Goal: Transaction & Acquisition: Book appointment/travel/reservation

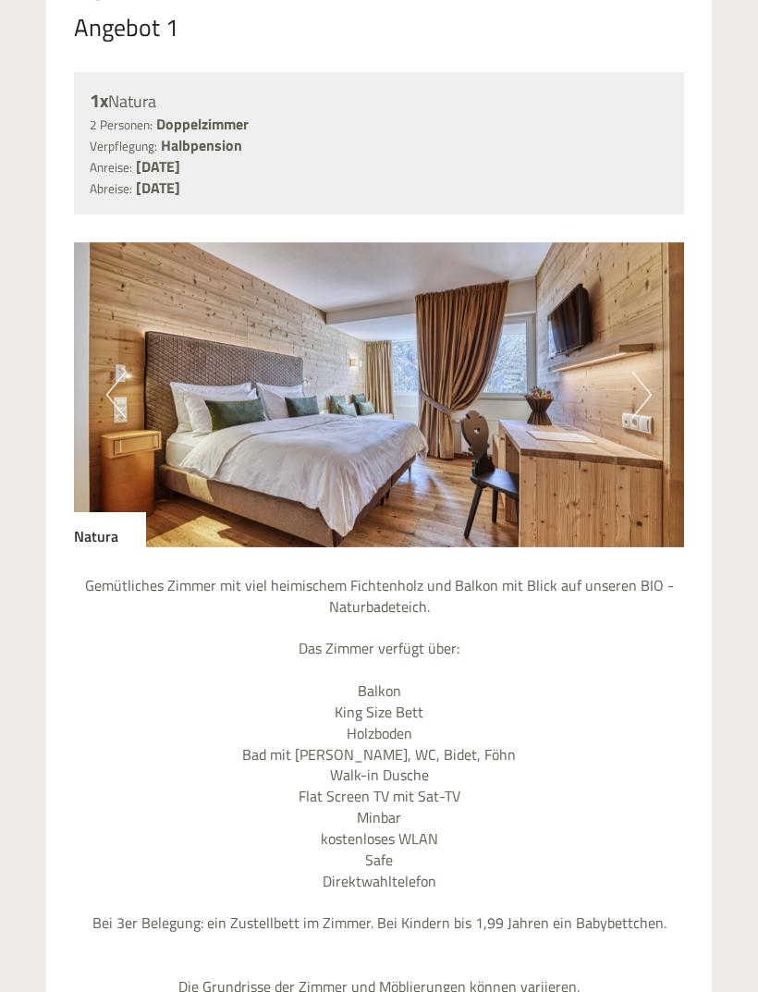
scroll to position [1515, 0]
click at [639, 383] on button "Next" at bounding box center [641, 395] width 19 height 46
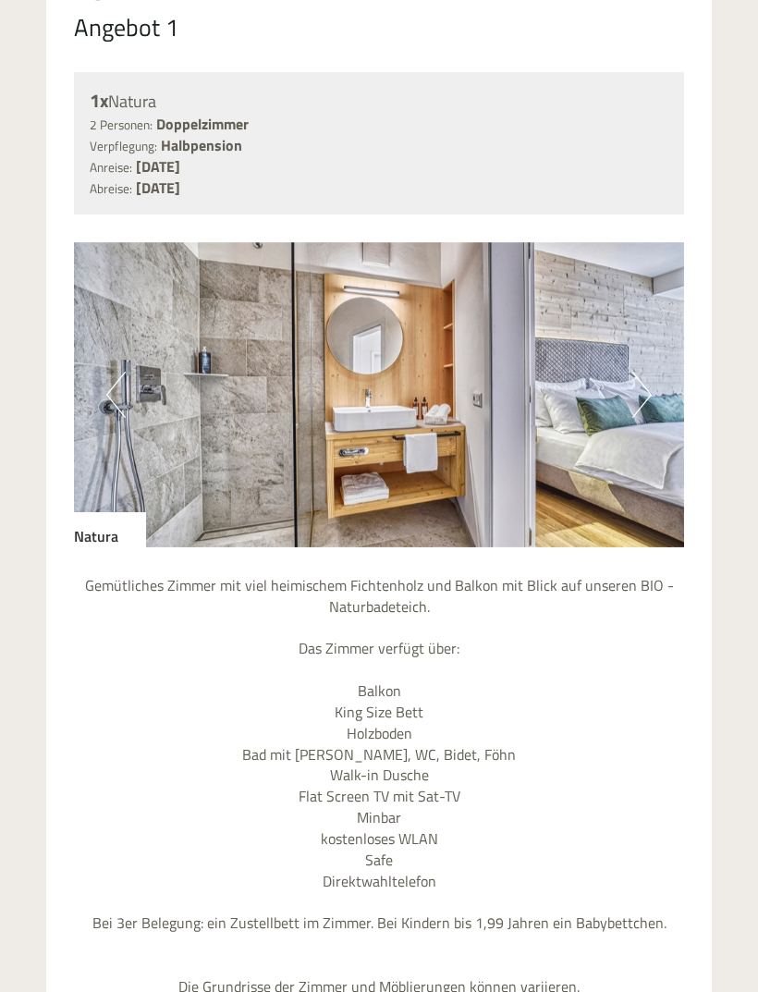
click at [640, 389] on button "Next" at bounding box center [641, 395] width 19 height 46
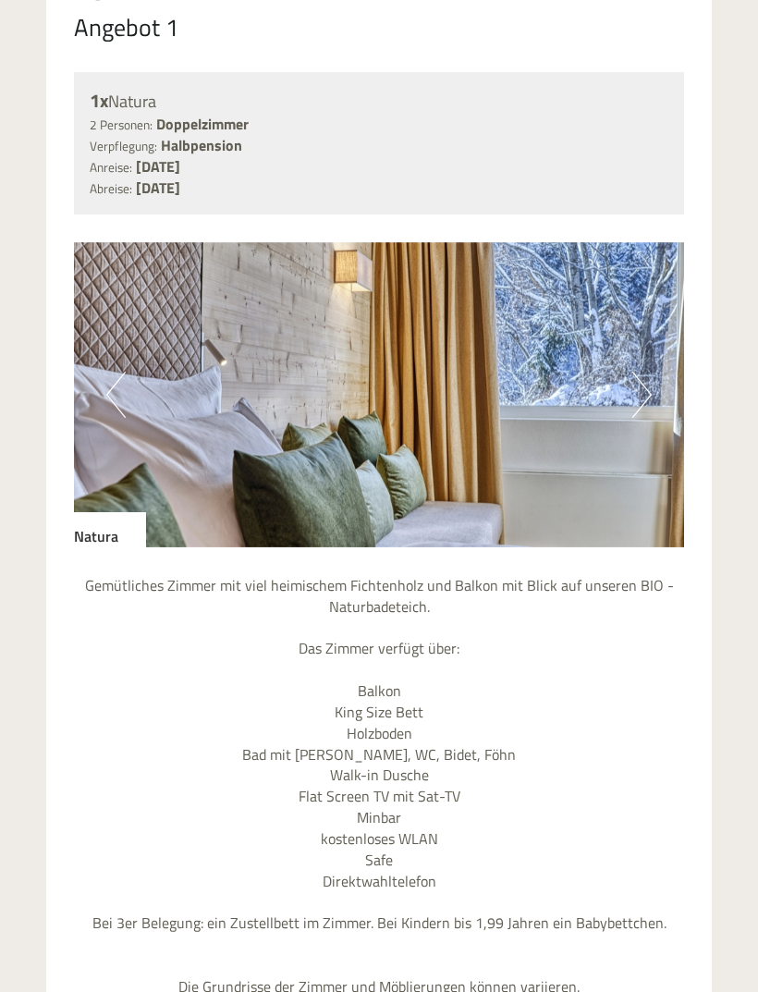
click at [644, 395] on button "Next" at bounding box center [641, 395] width 19 height 46
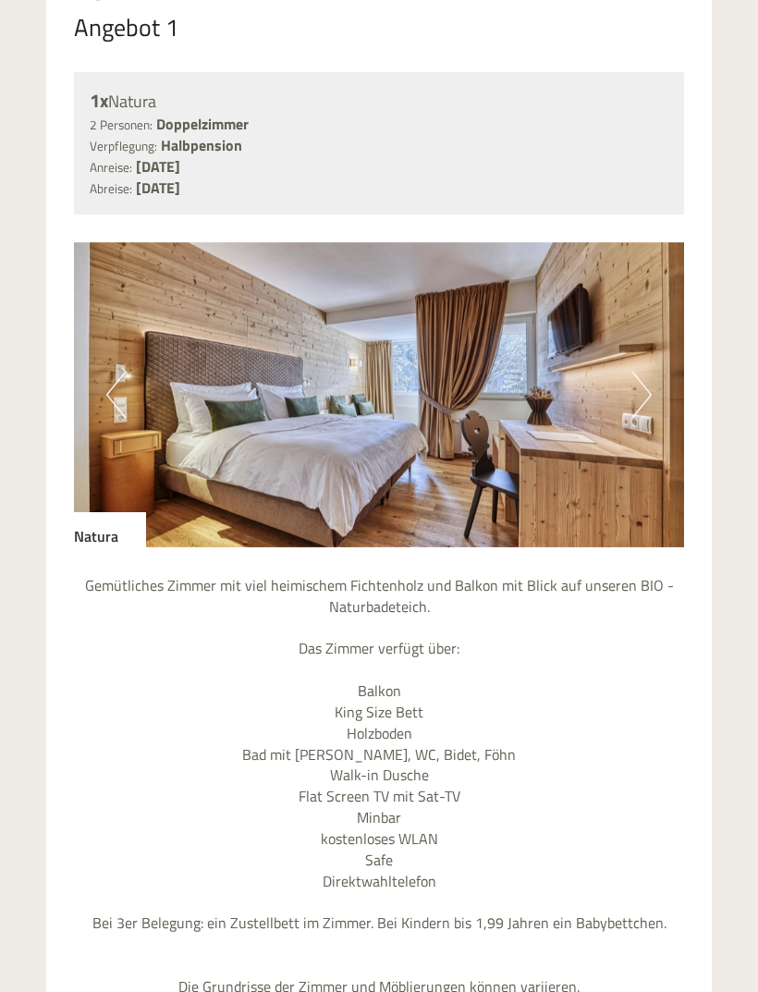
click at [104, 383] on img at bounding box center [379, 394] width 610 height 305
click at [120, 374] on button "Previous" at bounding box center [115, 395] width 19 height 46
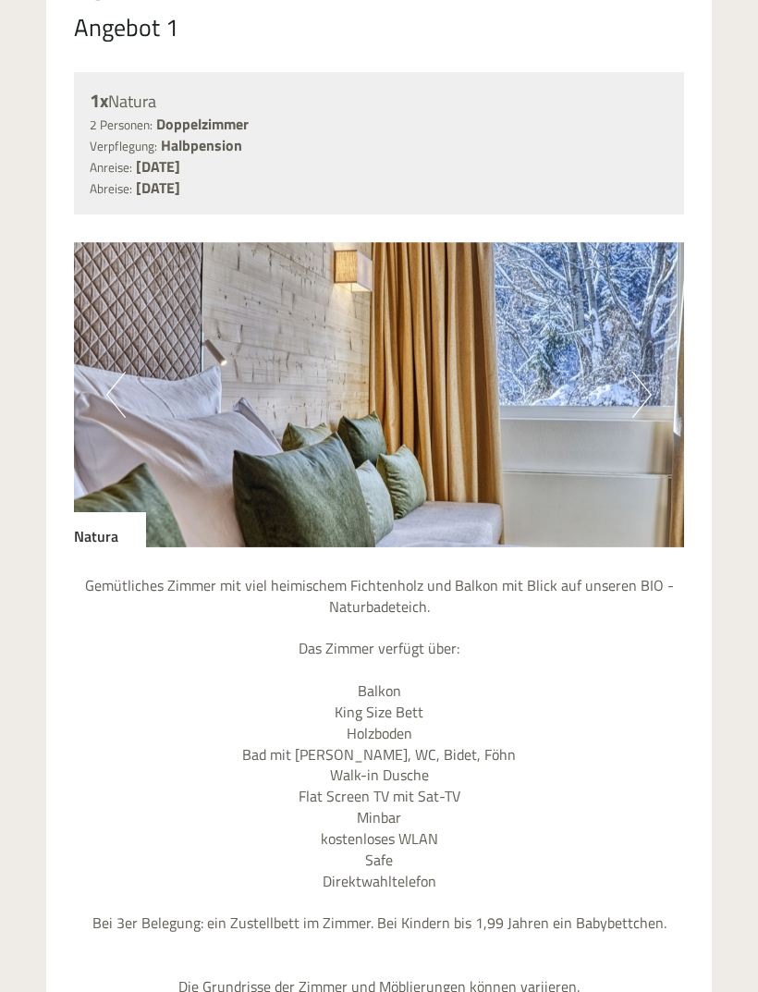
click at [638, 390] on button "Next" at bounding box center [641, 395] width 19 height 46
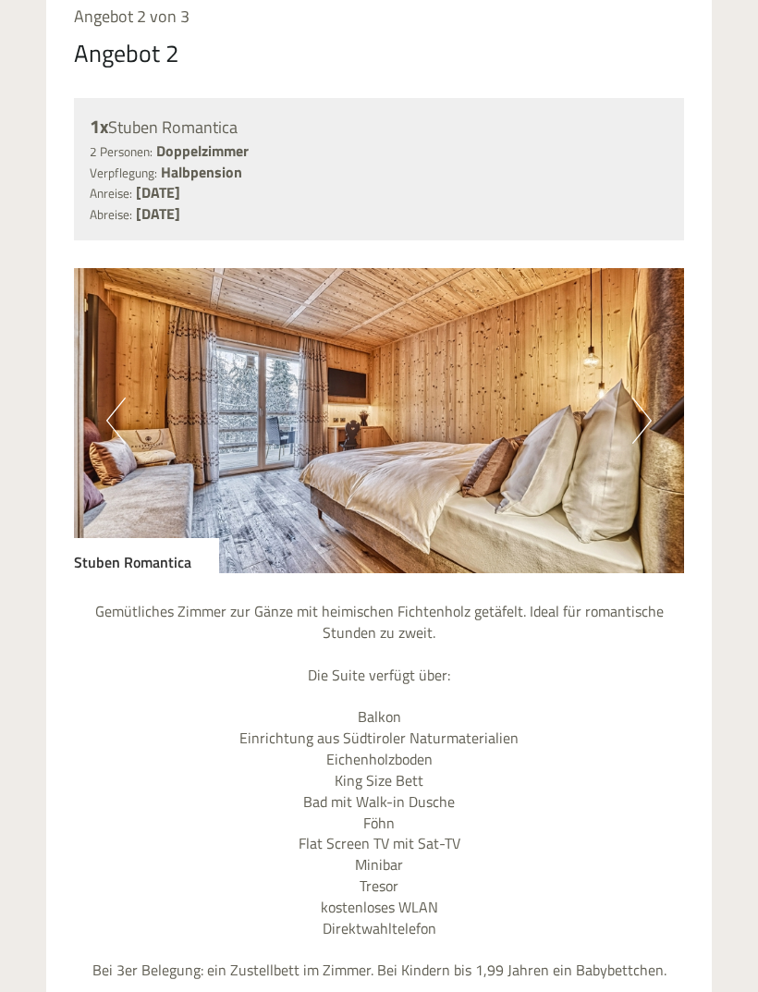
scroll to position [2978, 0]
click at [635, 405] on button "Next" at bounding box center [641, 420] width 19 height 46
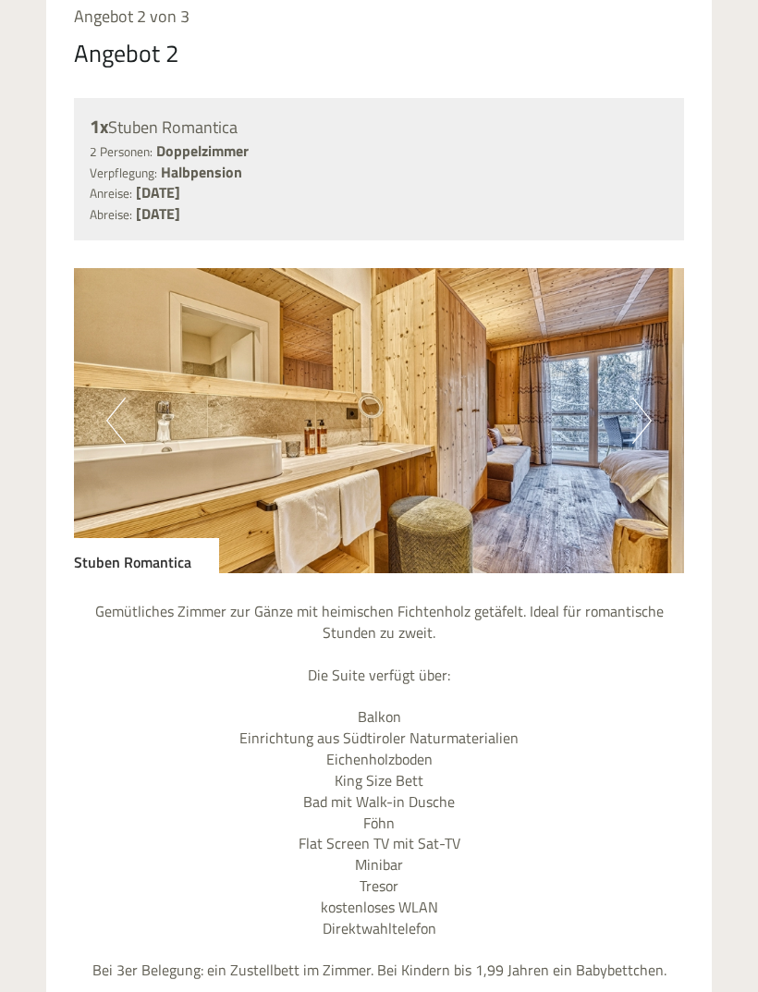
click at [645, 397] on button "Next" at bounding box center [641, 420] width 19 height 46
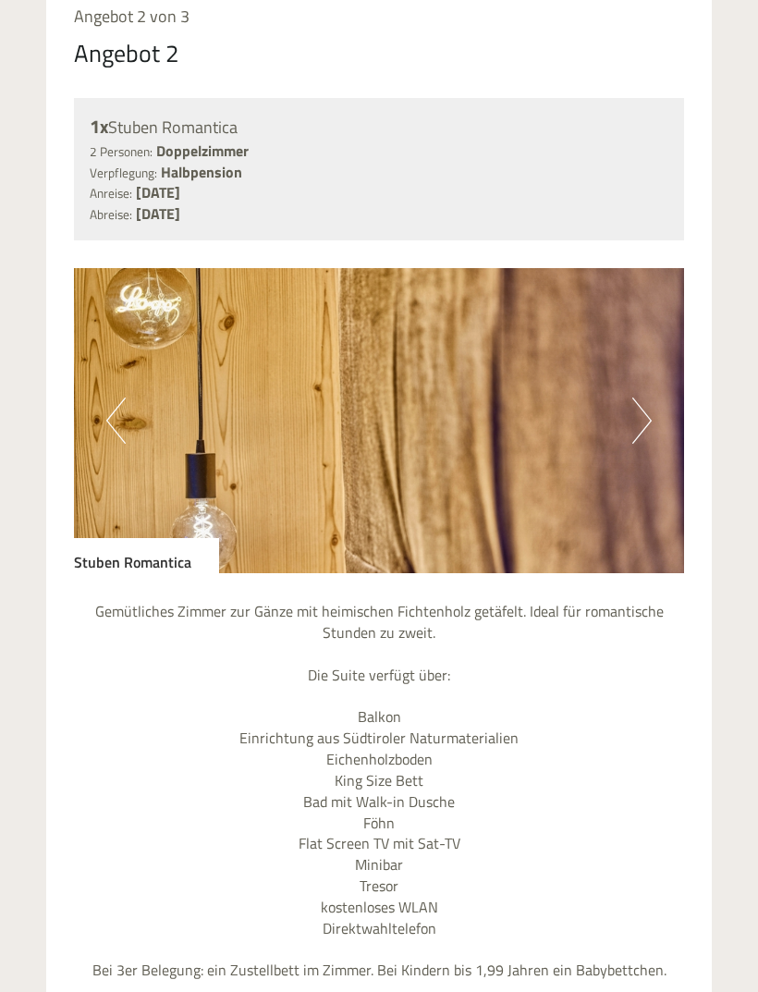
click at [647, 397] on button "Next" at bounding box center [641, 420] width 19 height 46
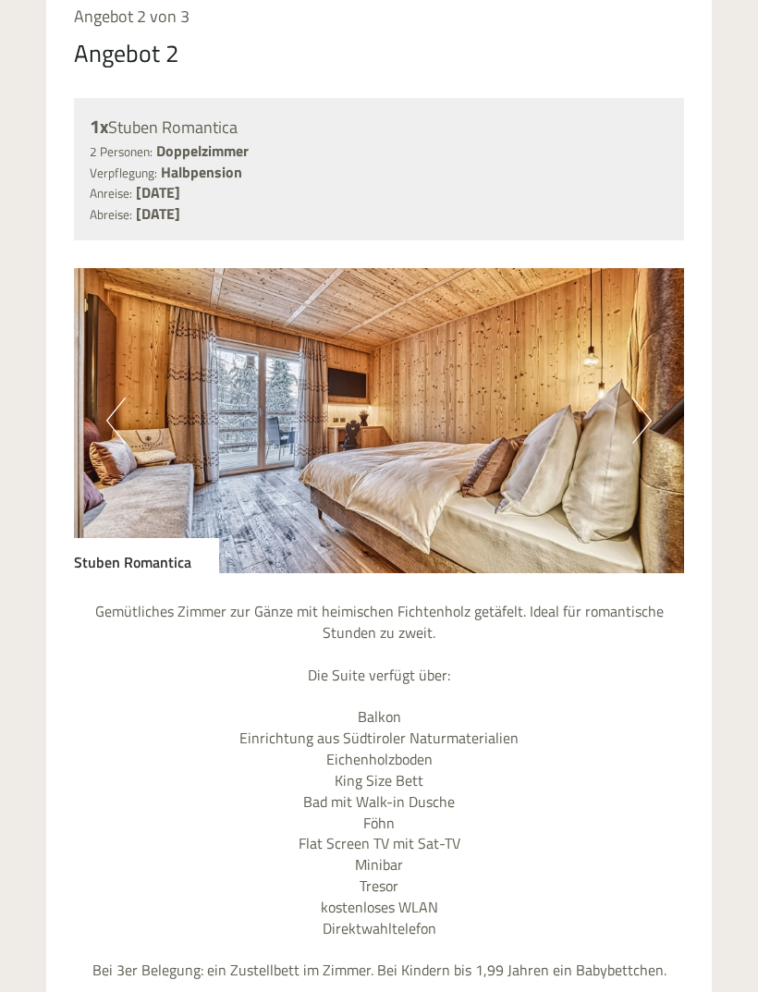
click at [671, 623] on p "Gemütliches Zimmer zur Gänze mit heimischen Fichtenholz getäfelt. Ideal für rom…" at bounding box center [379, 823] width 610 height 444
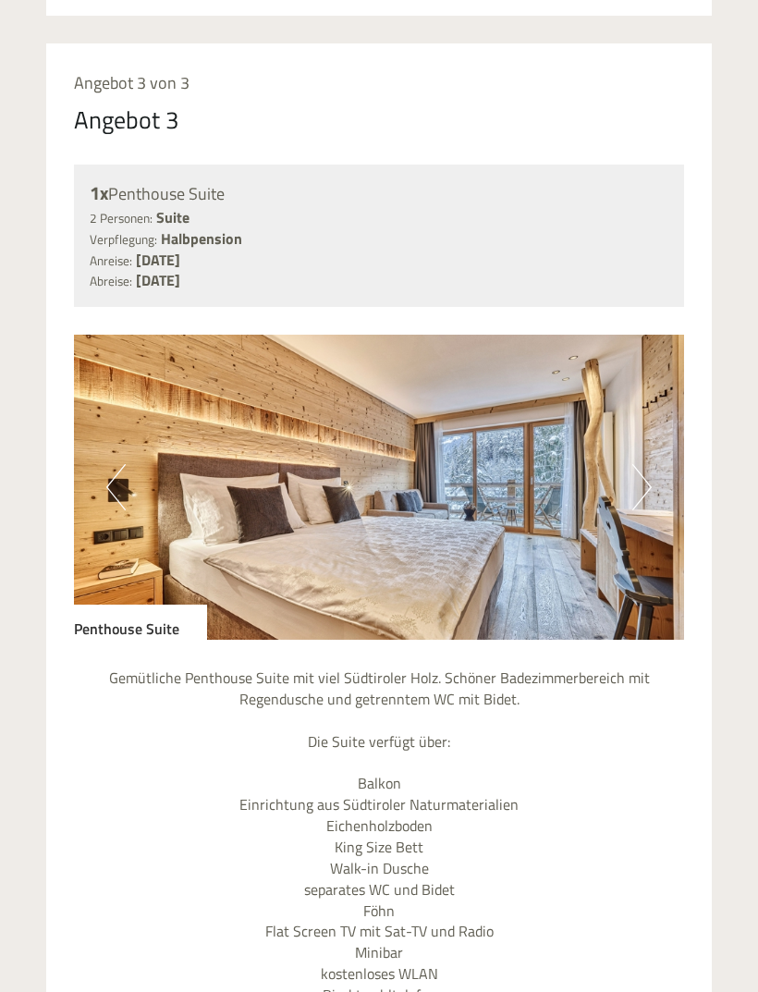
scroll to position [4421, 0]
click at [634, 465] on button "Next" at bounding box center [641, 488] width 19 height 46
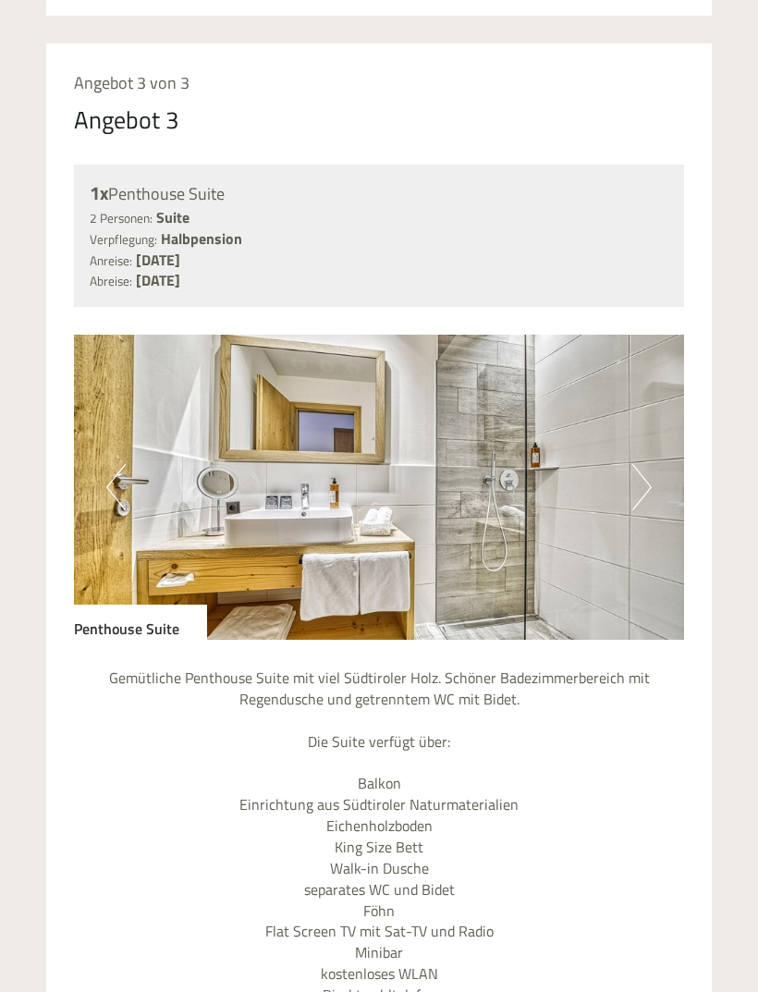
scroll to position [4422, 0]
click at [645, 464] on button "Next" at bounding box center [641, 487] width 19 height 46
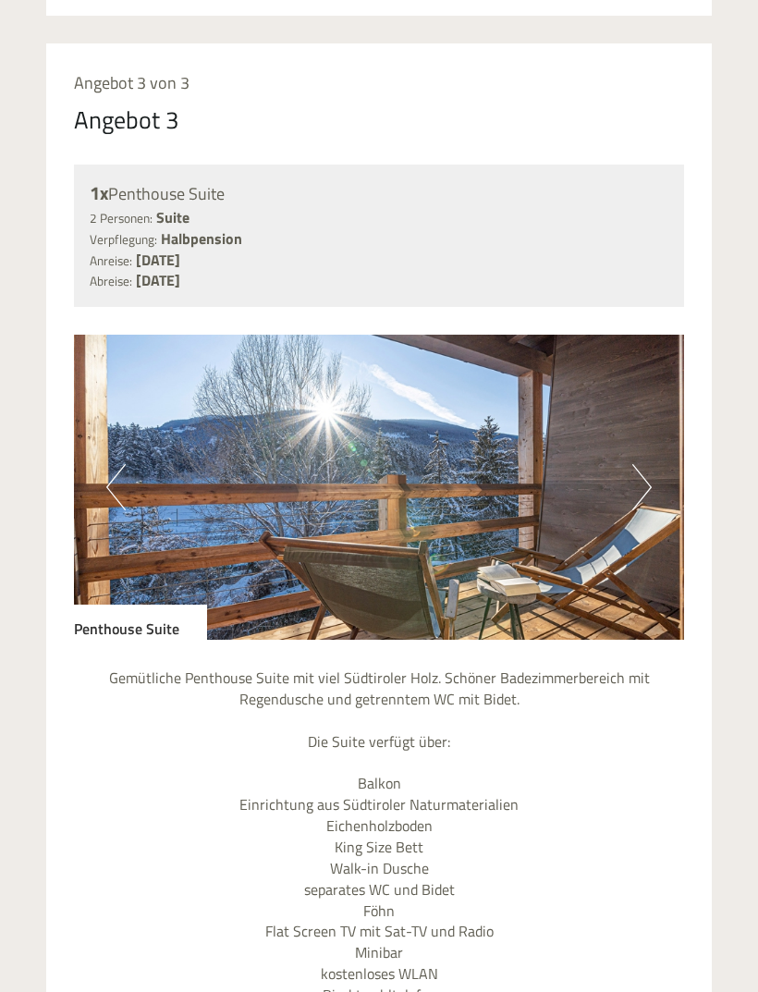
click at [654, 429] on img at bounding box center [379, 487] width 610 height 305
click at [635, 464] on button "Next" at bounding box center [641, 487] width 19 height 46
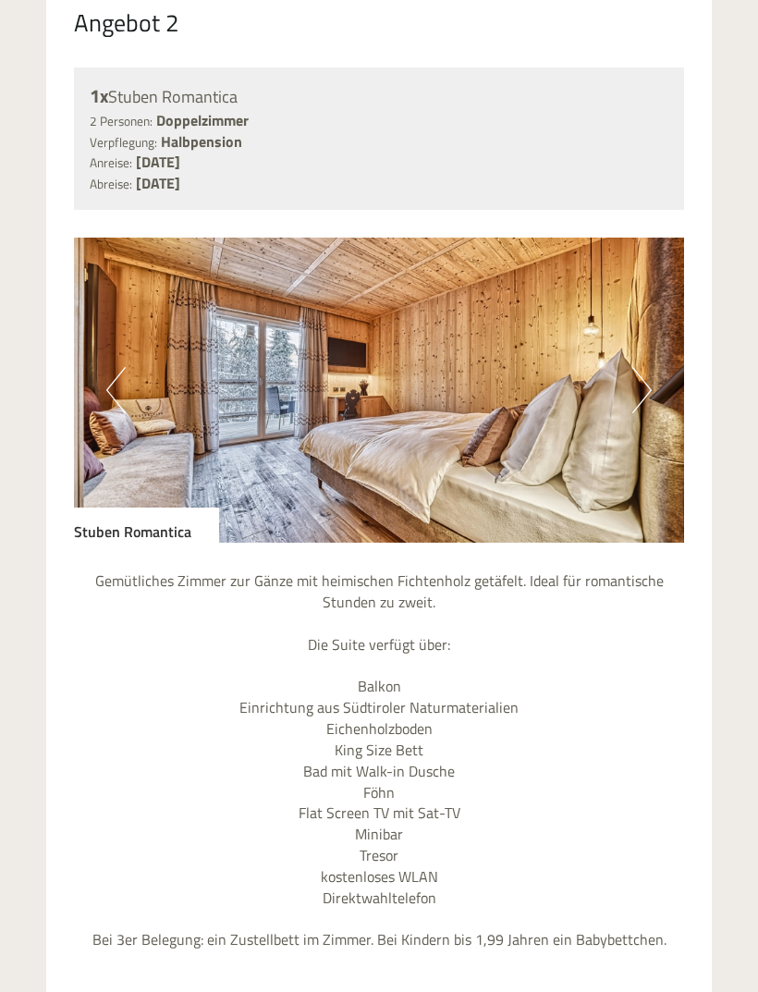
scroll to position [3010, 0]
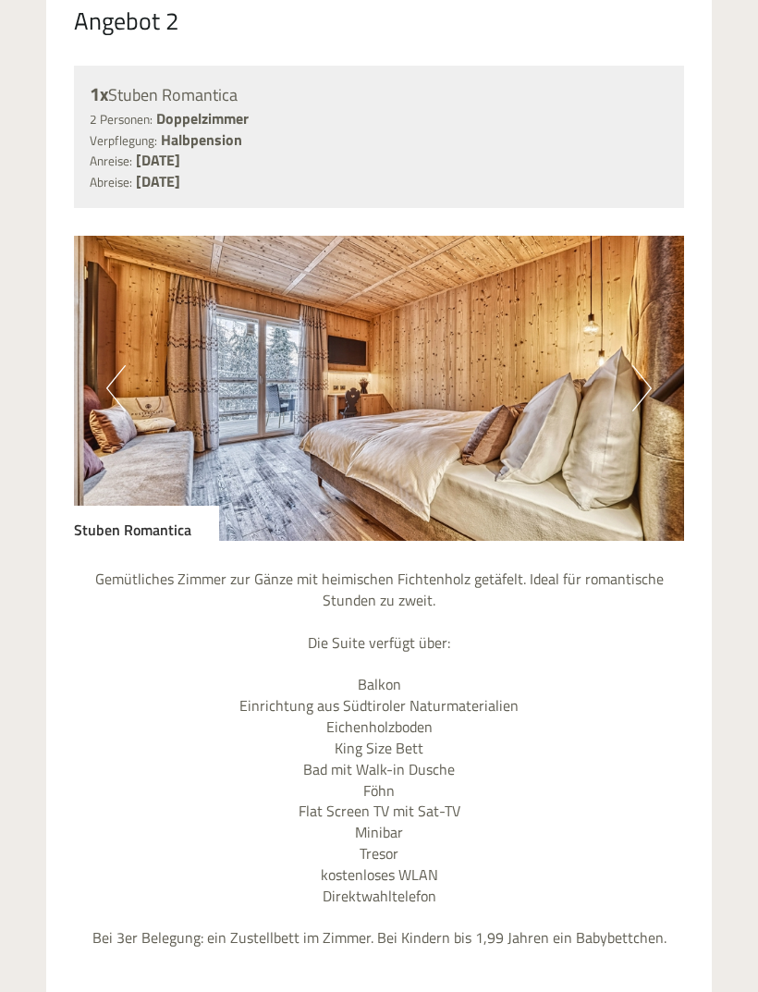
click at [340, 395] on img at bounding box center [379, 388] width 610 height 305
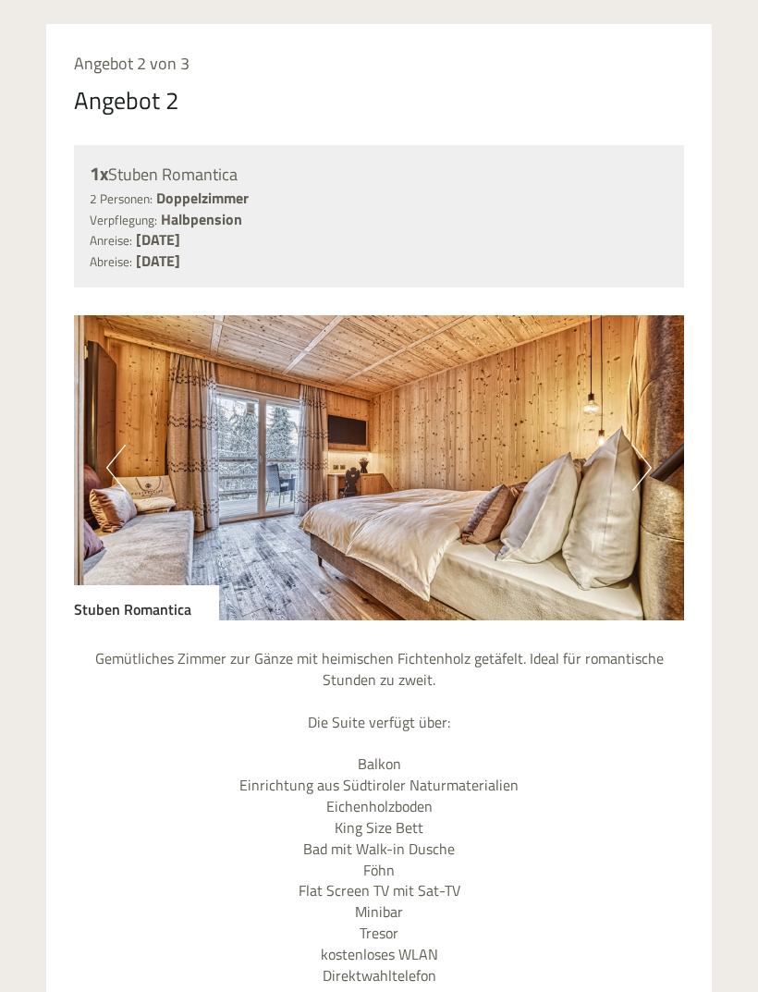
scroll to position [2930, 0]
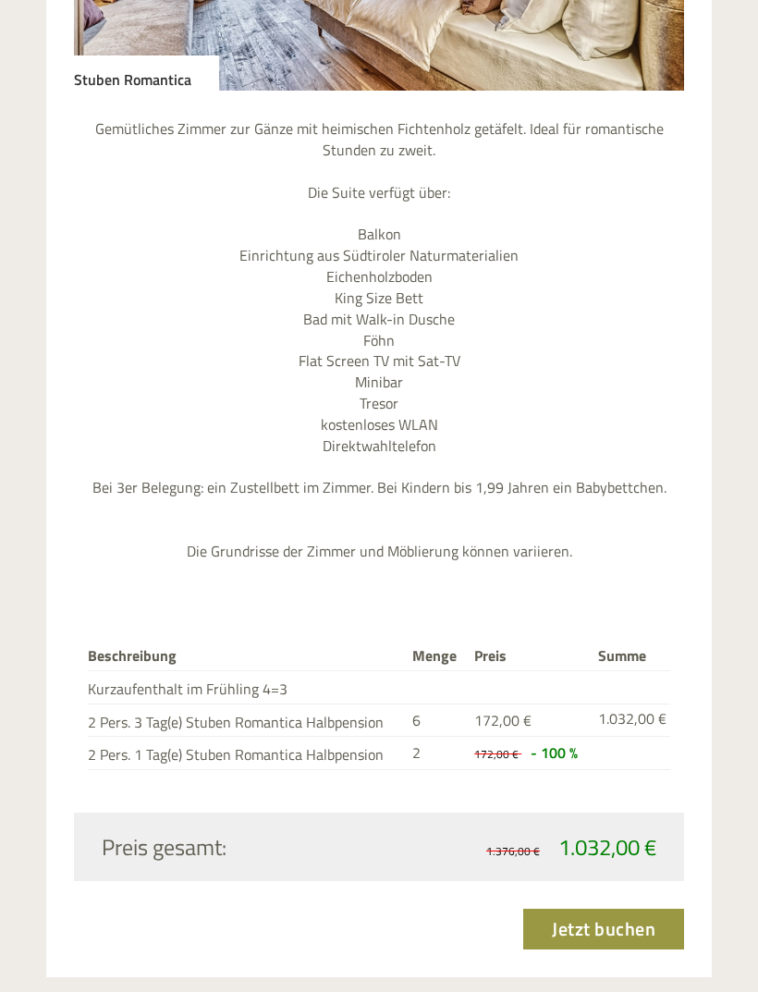
click at [620, 909] on link "Jetzt buchen" at bounding box center [603, 929] width 161 height 41
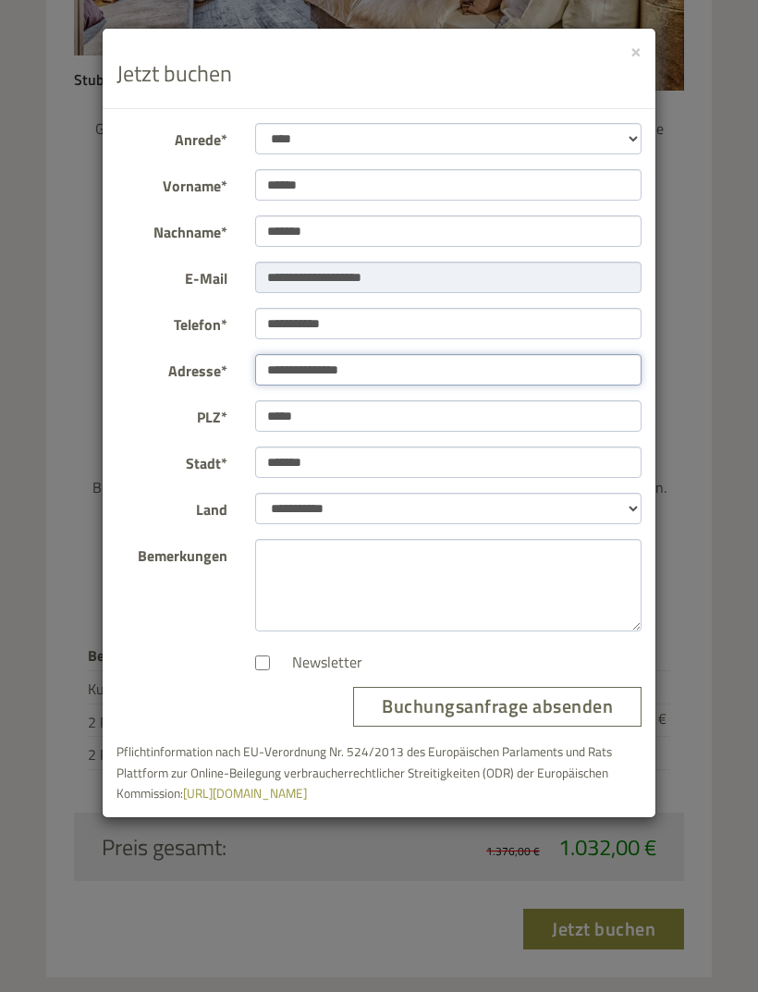
click at [386, 362] on input "**********" at bounding box center [448, 369] width 387 height 31
type input "**********"
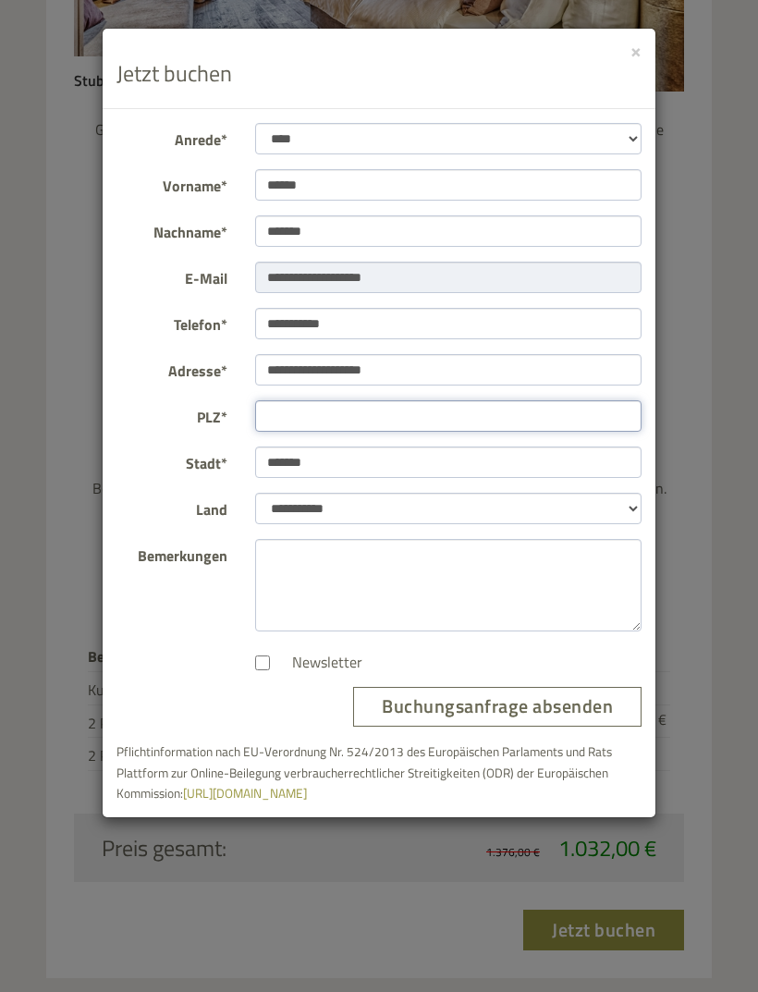
type input "*****"
type input "**********"
click at [569, 700] on button "Buchungsanfrage absenden" at bounding box center [497, 707] width 288 height 40
